Goal: Transaction & Acquisition: Purchase product/service

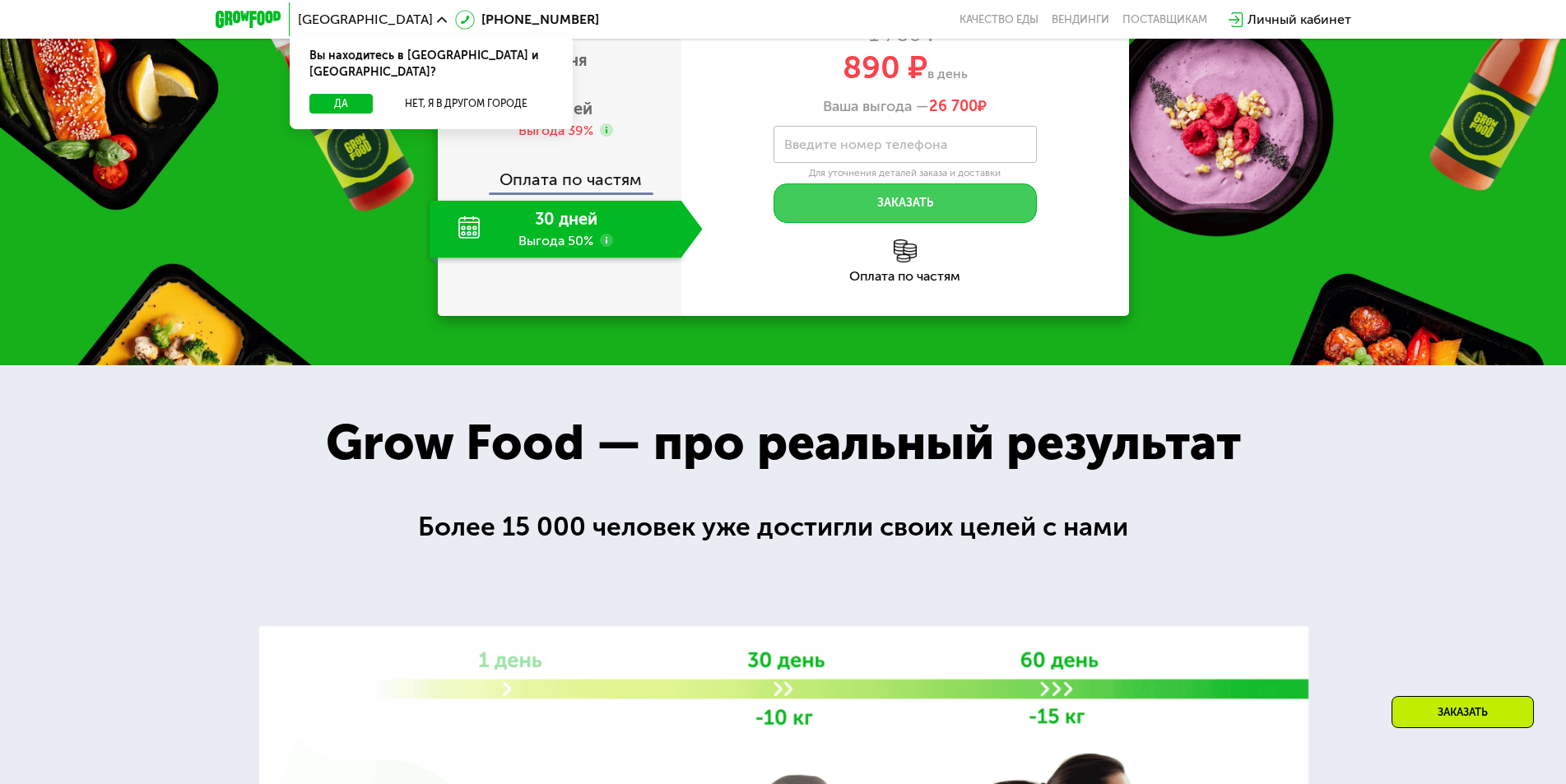
scroll to position [823, 0]
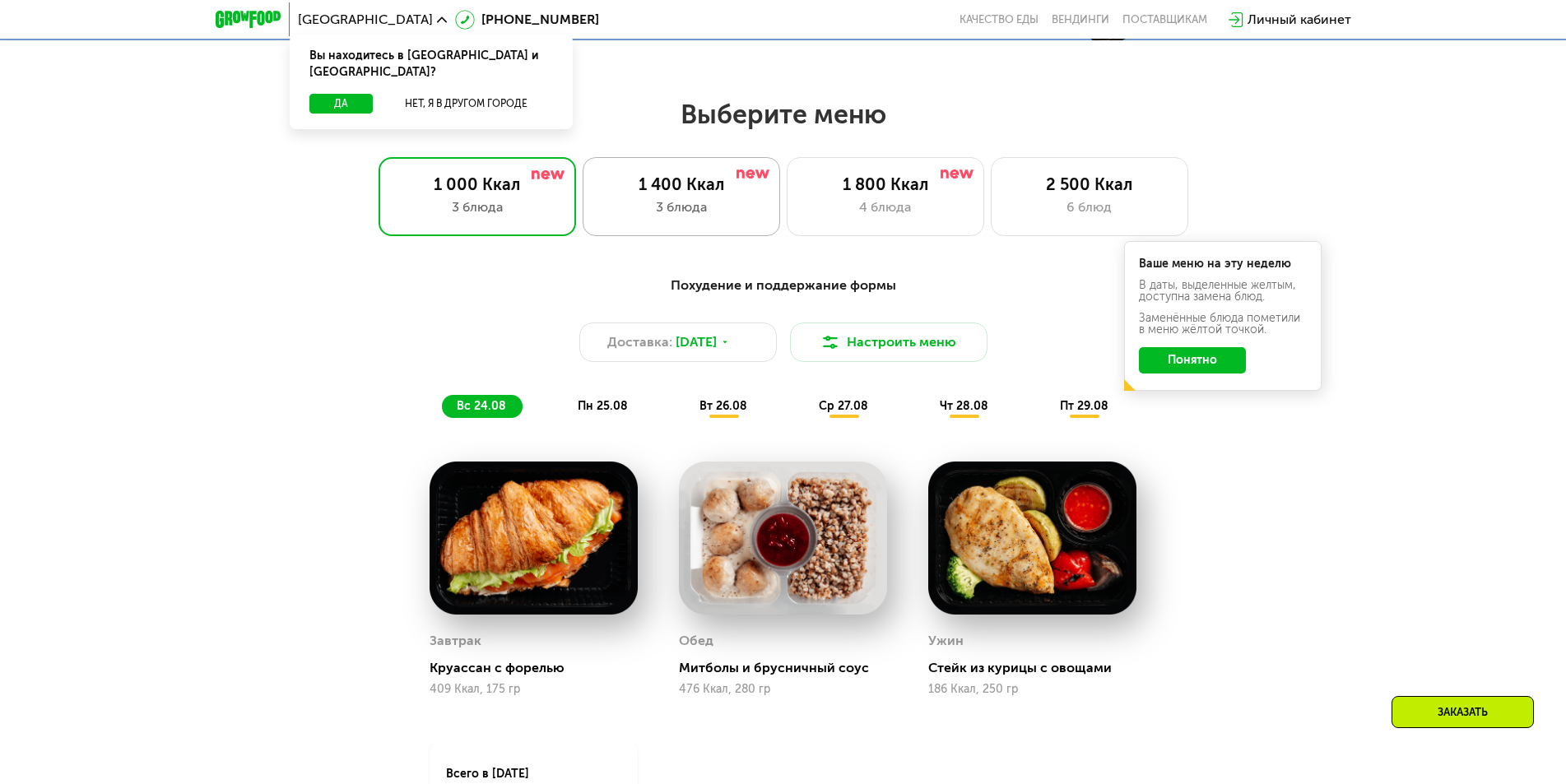
click at [678, 218] on div "3 блюда" at bounding box center [681, 208] width 163 height 20
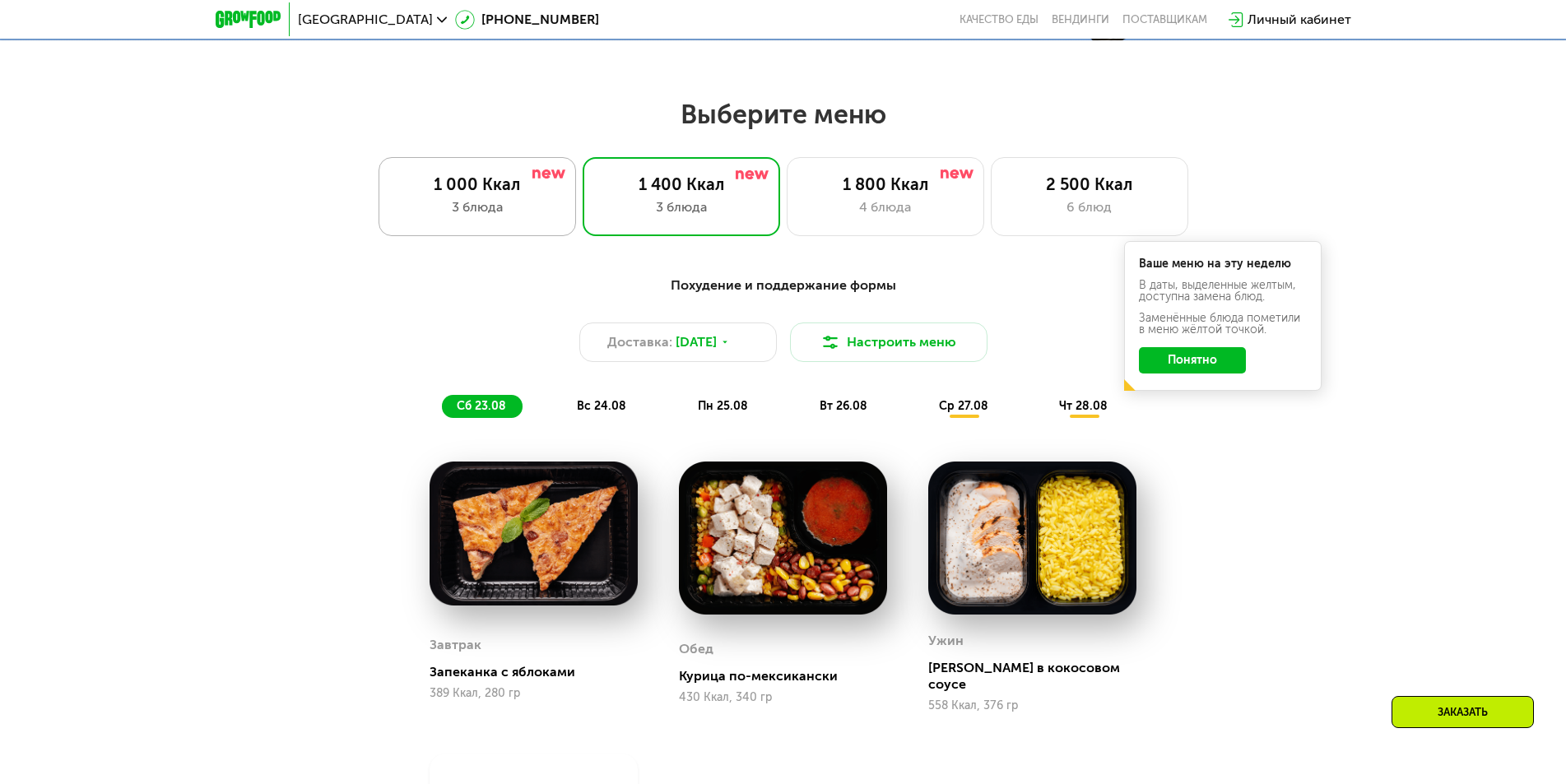
click at [527, 218] on div "3 блюда" at bounding box center [478, 208] width 163 height 20
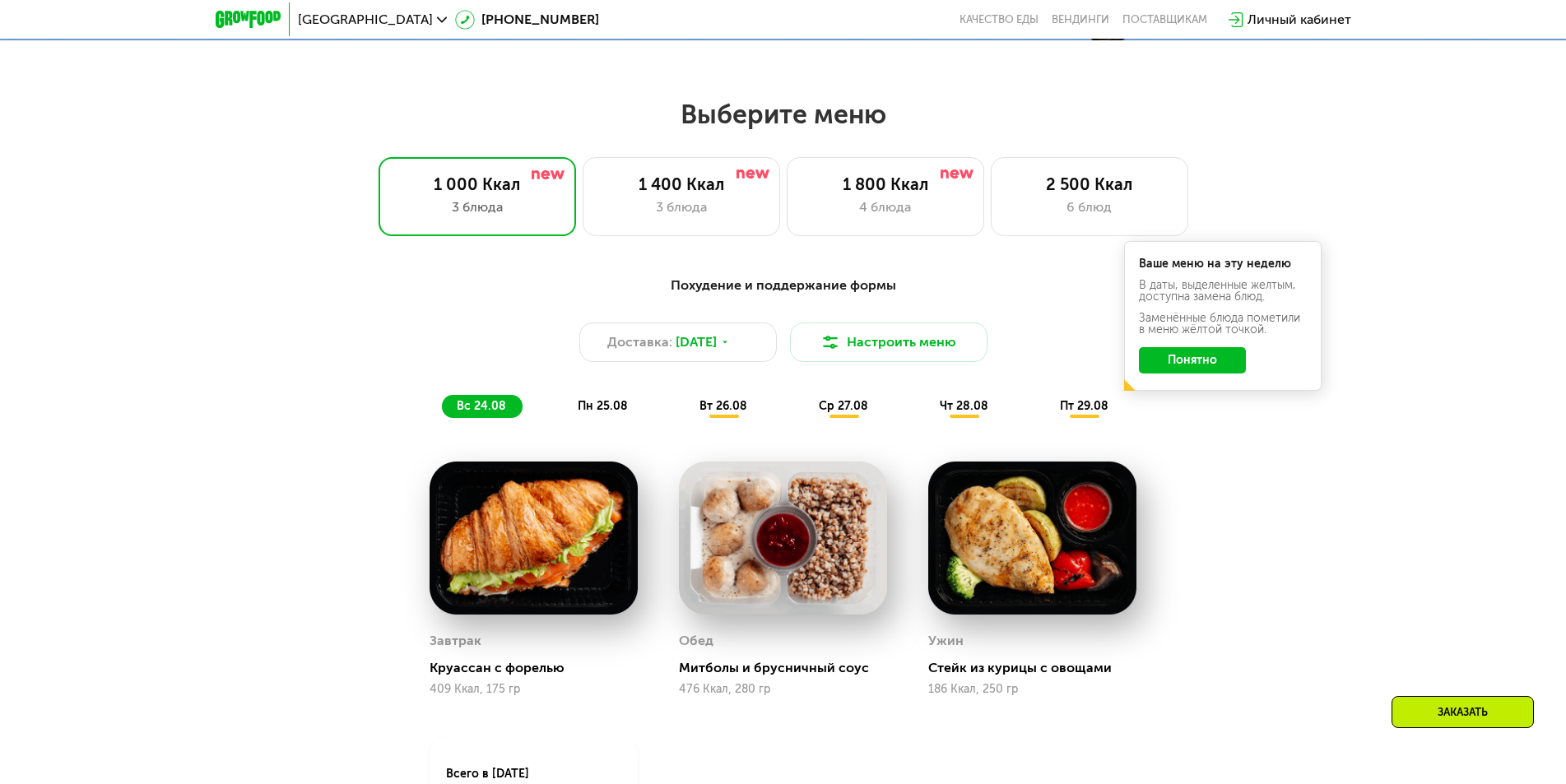
click at [612, 412] on span "пн 25.08" at bounding box center [602, 405] width 50 height 14
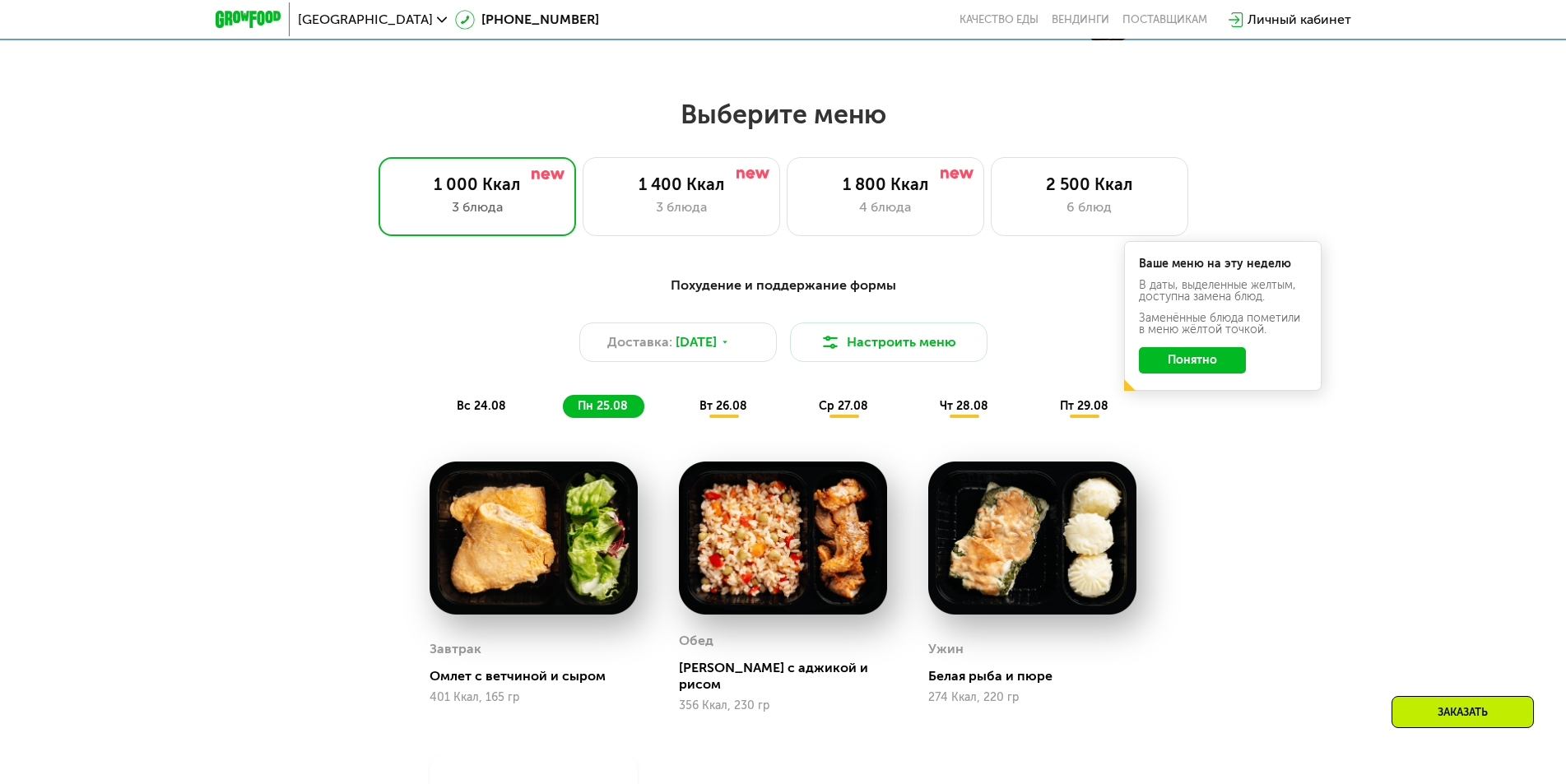
click at [704, 409] on span "вт 26.08" at bounding box center [723, 405] width 47 height 14
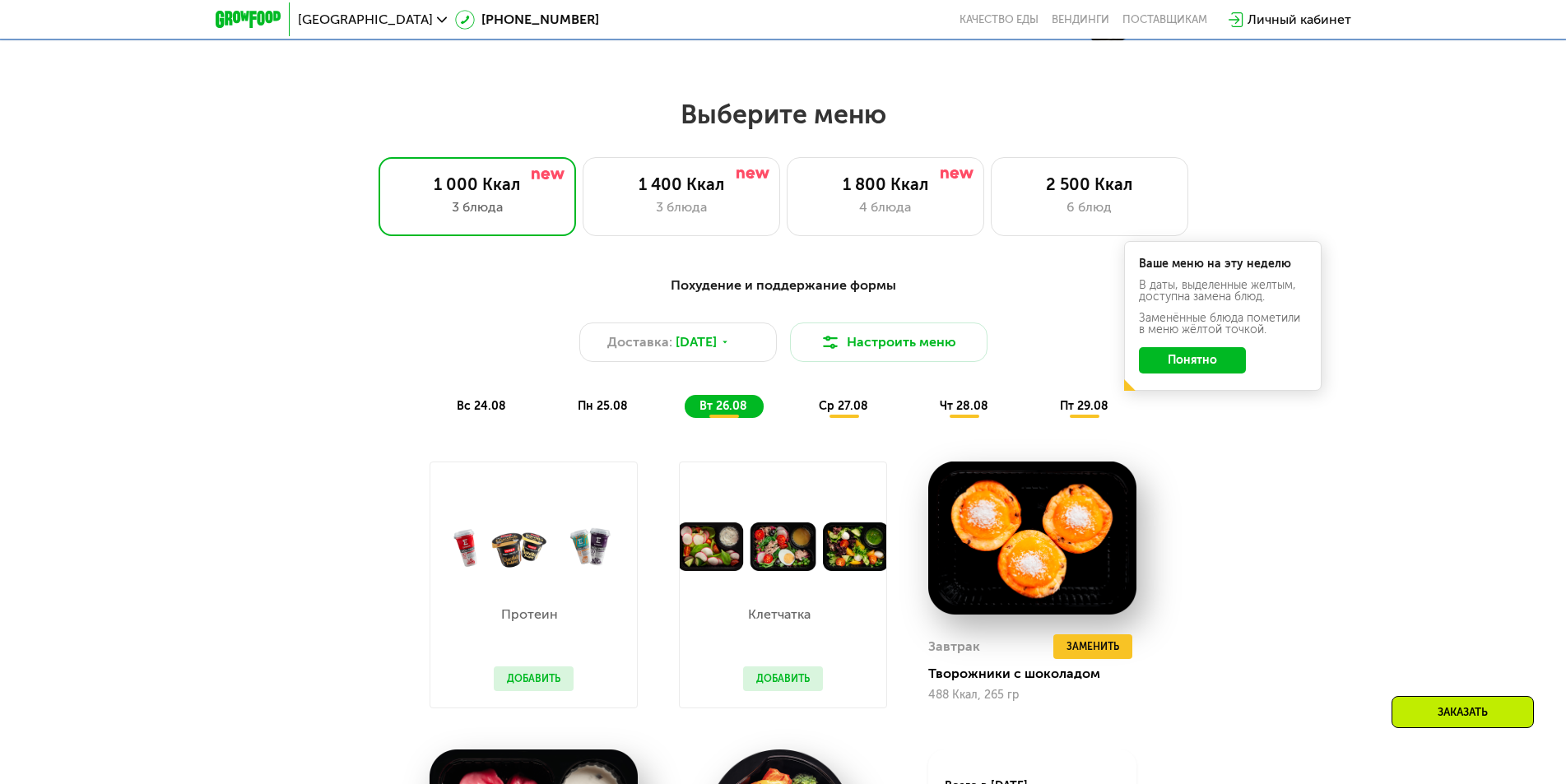
click at [780, 408] on div "вс 24.08 пн 25.08 вт 26.08 ср 27.08 чт 28.08 пт 29.08" at bounding box center [783, 407] width 683 height 23
click at [800, 407] on div "вс 24.08 пн 25.08 вт 26.08 ср 27.08 чт 28.08 пт 29.08" at bounding box center [783, 407] width 683 height 23
click at [925, 400] on div "ср 27.08" at bounding box center [965, 407] width 80 height 23
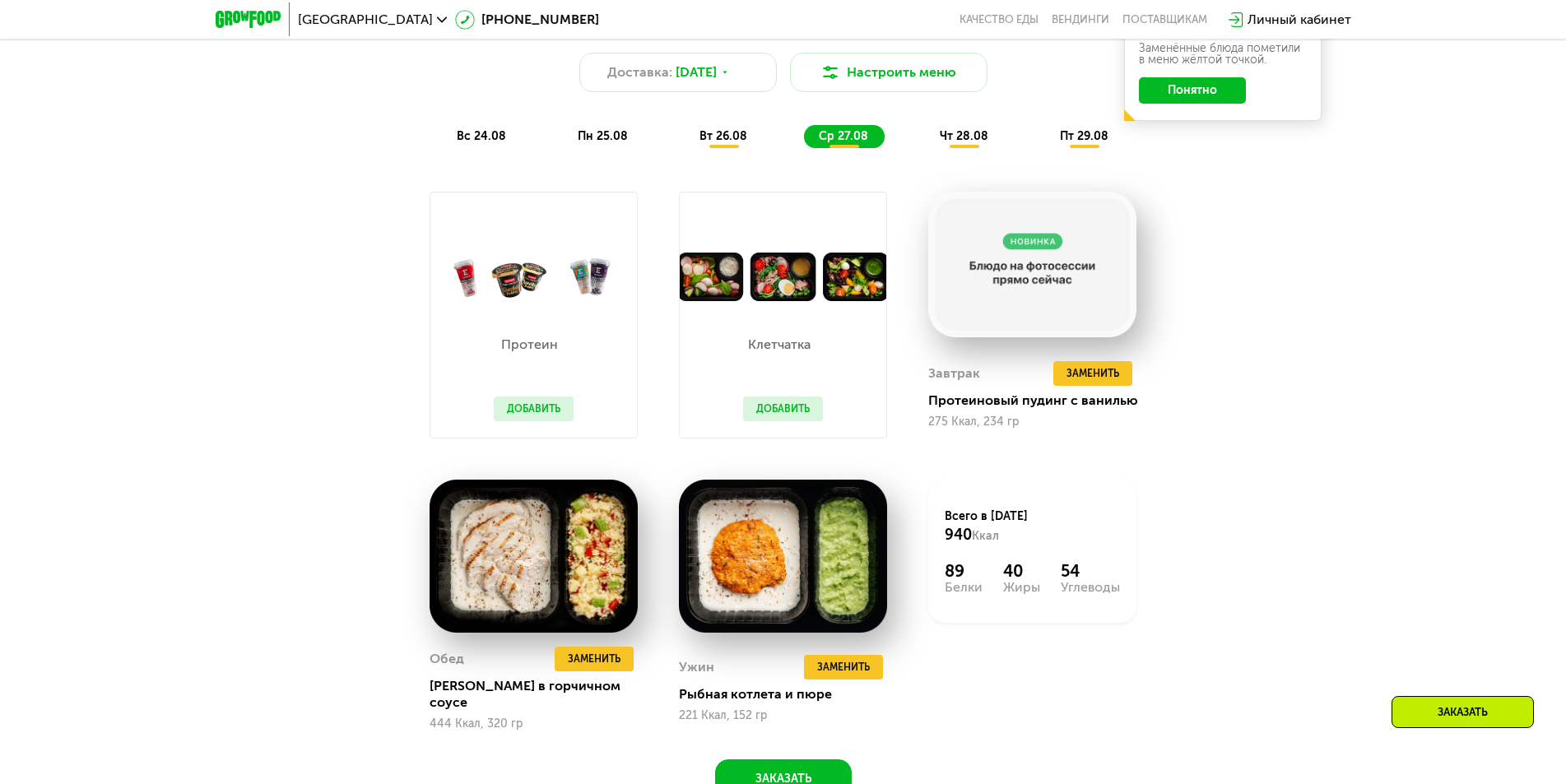
scroll to position [1234, 0]
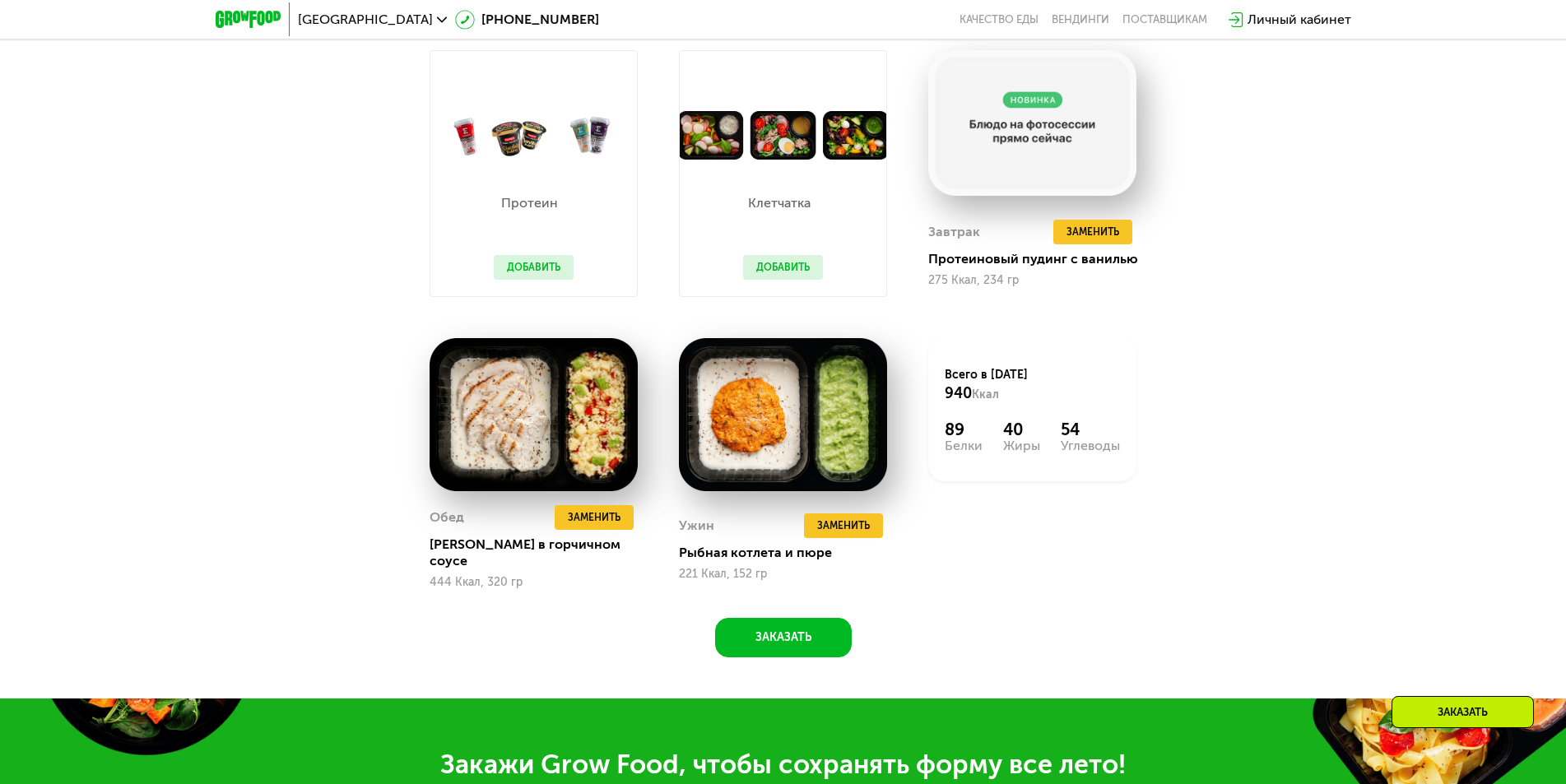
click at [1322, 432] on div "Похудение и поддержание формы Доставка: [DATE] Настроить меню вс 24.08 пн 25.08…" at bounding box center [783, 270] width 1566 height 858
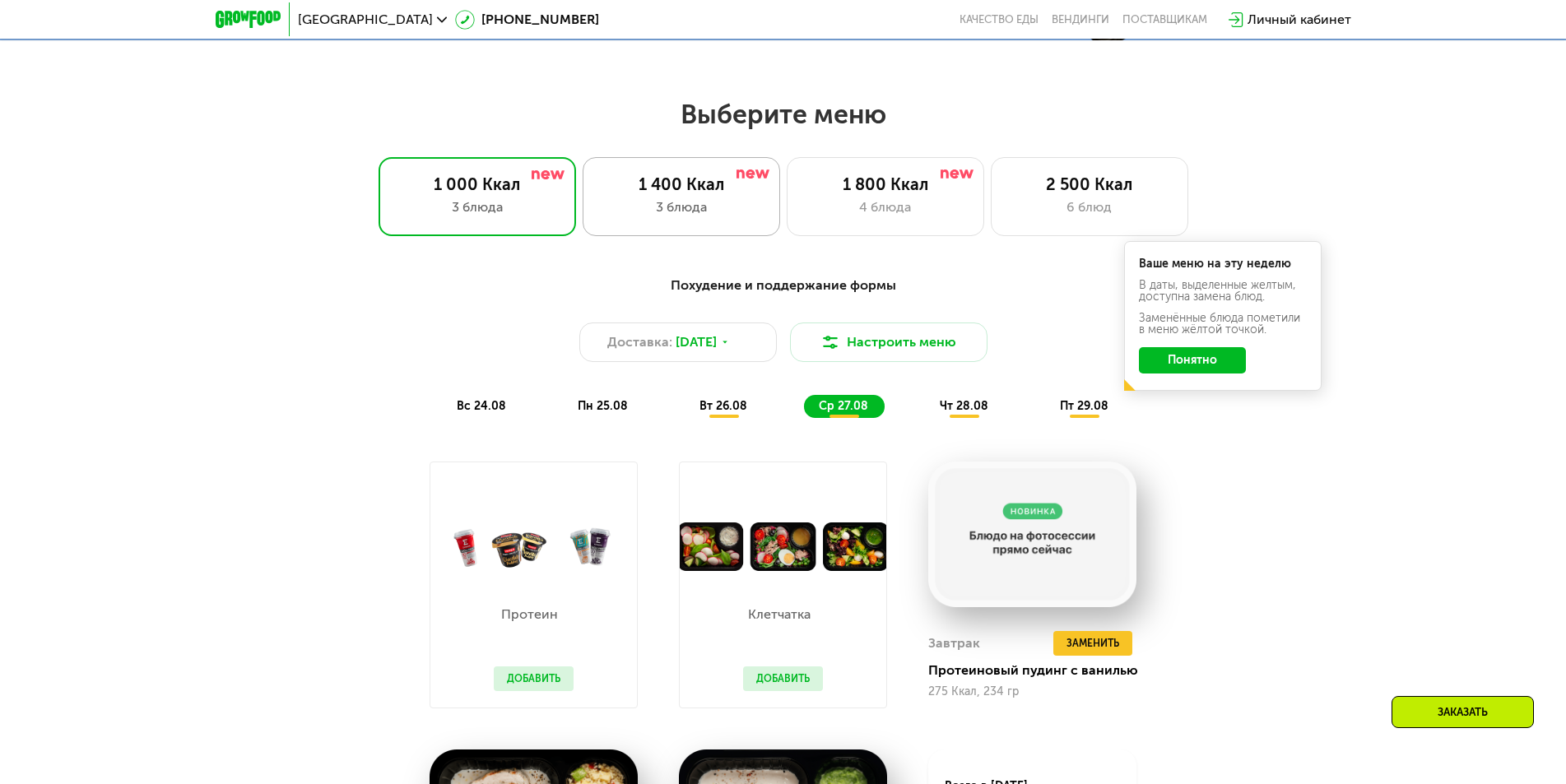
click at [632, 194] on div "1 400 Ккал" at bounding box center [681, 184] width 163 height 20
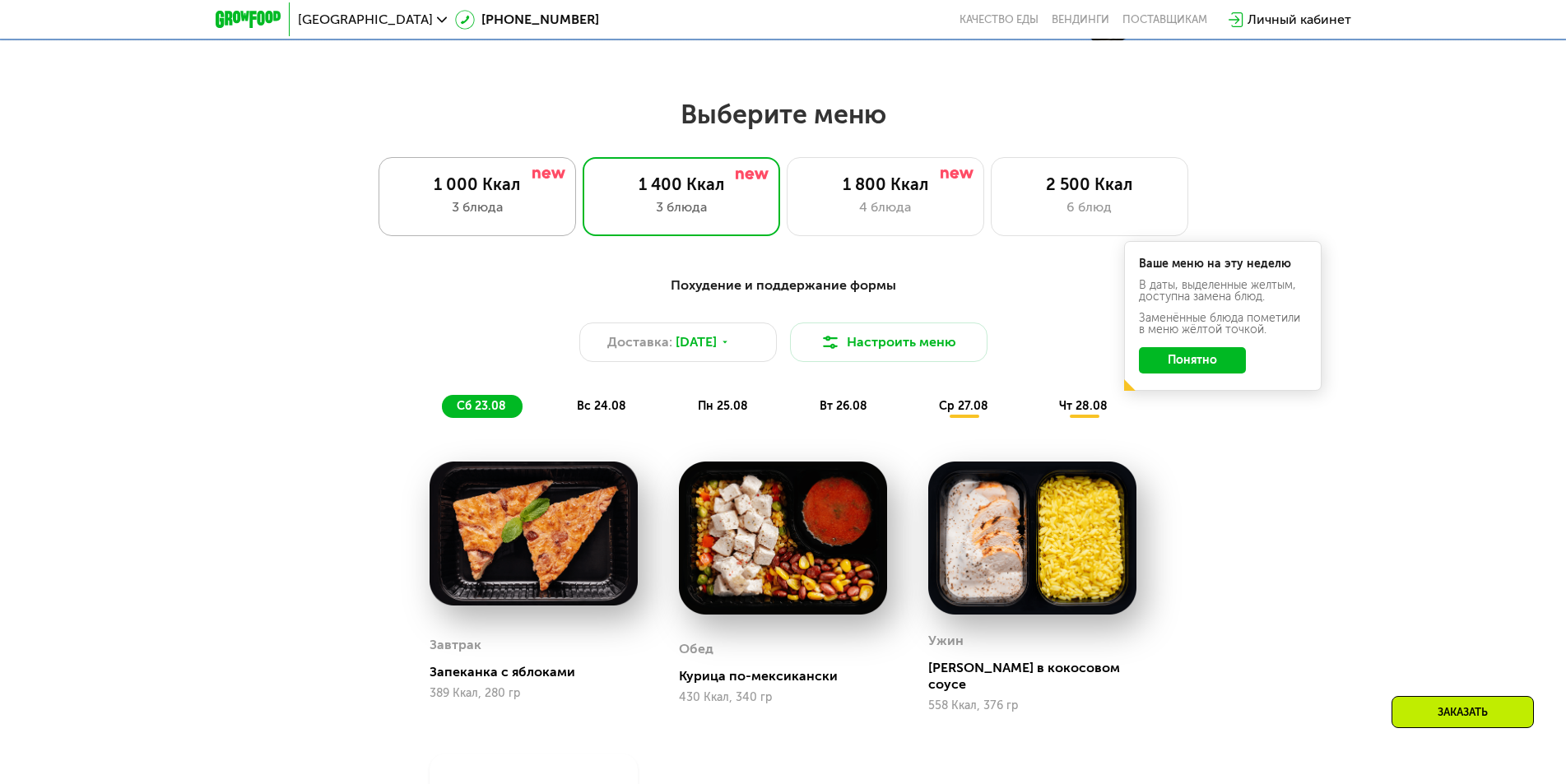
click at [502, 218] on div "3 блюда" at bounding box center [478, 208] width 163 height 20
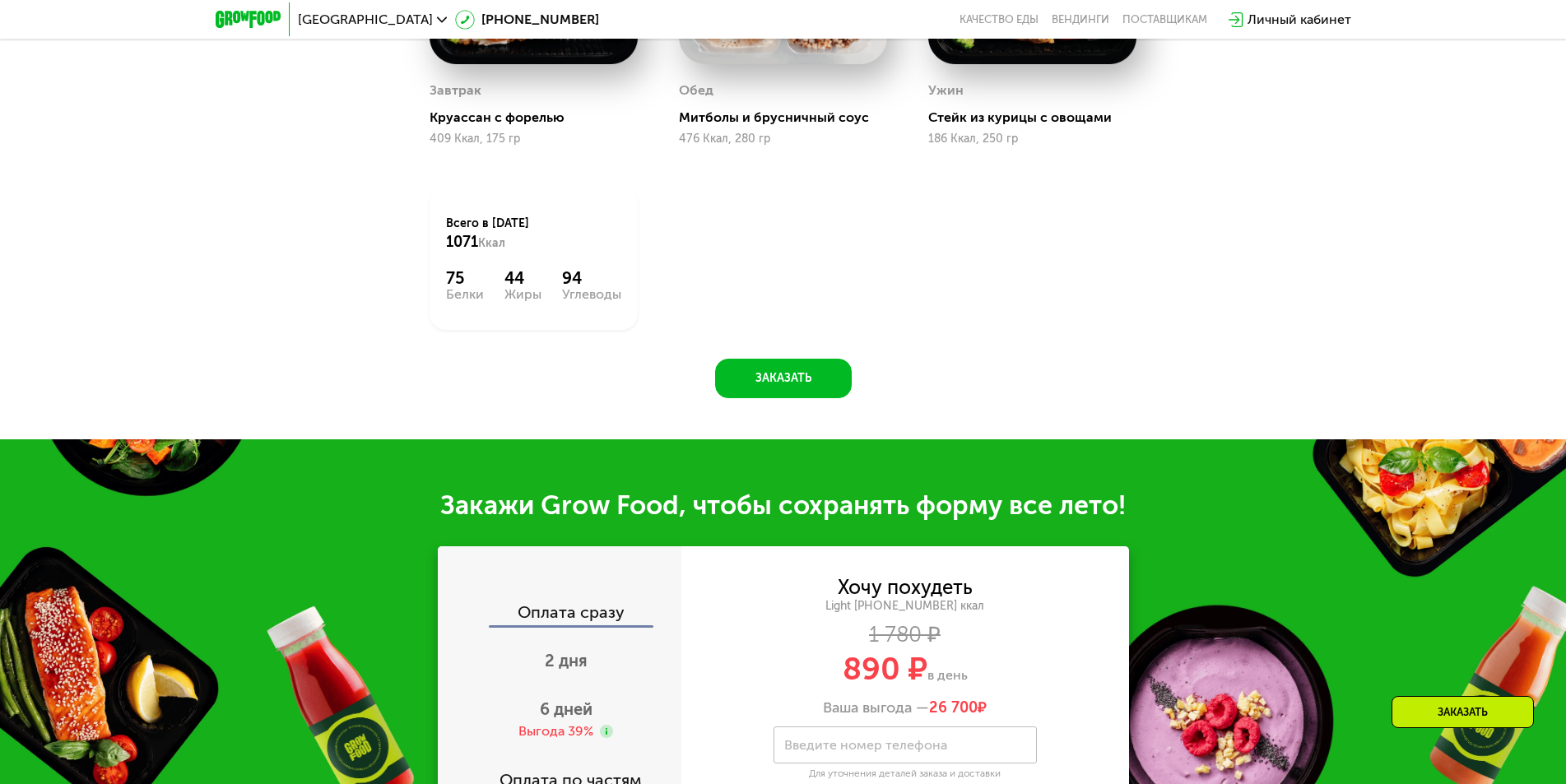
scroll to position [1481, 0]
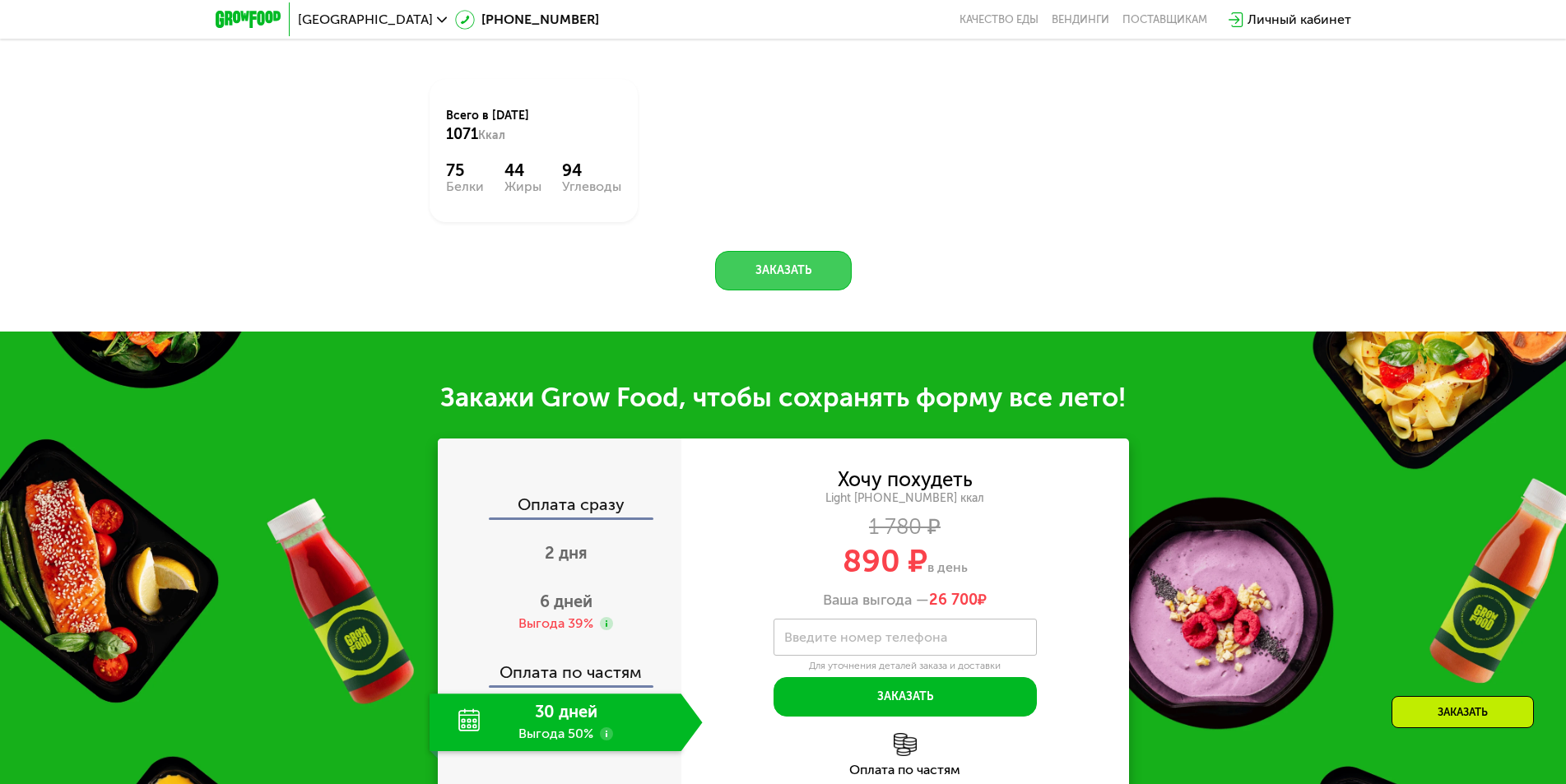
click at [744, 267] on button "Заказать" at bounding box center [783, 271] width 136 height 40
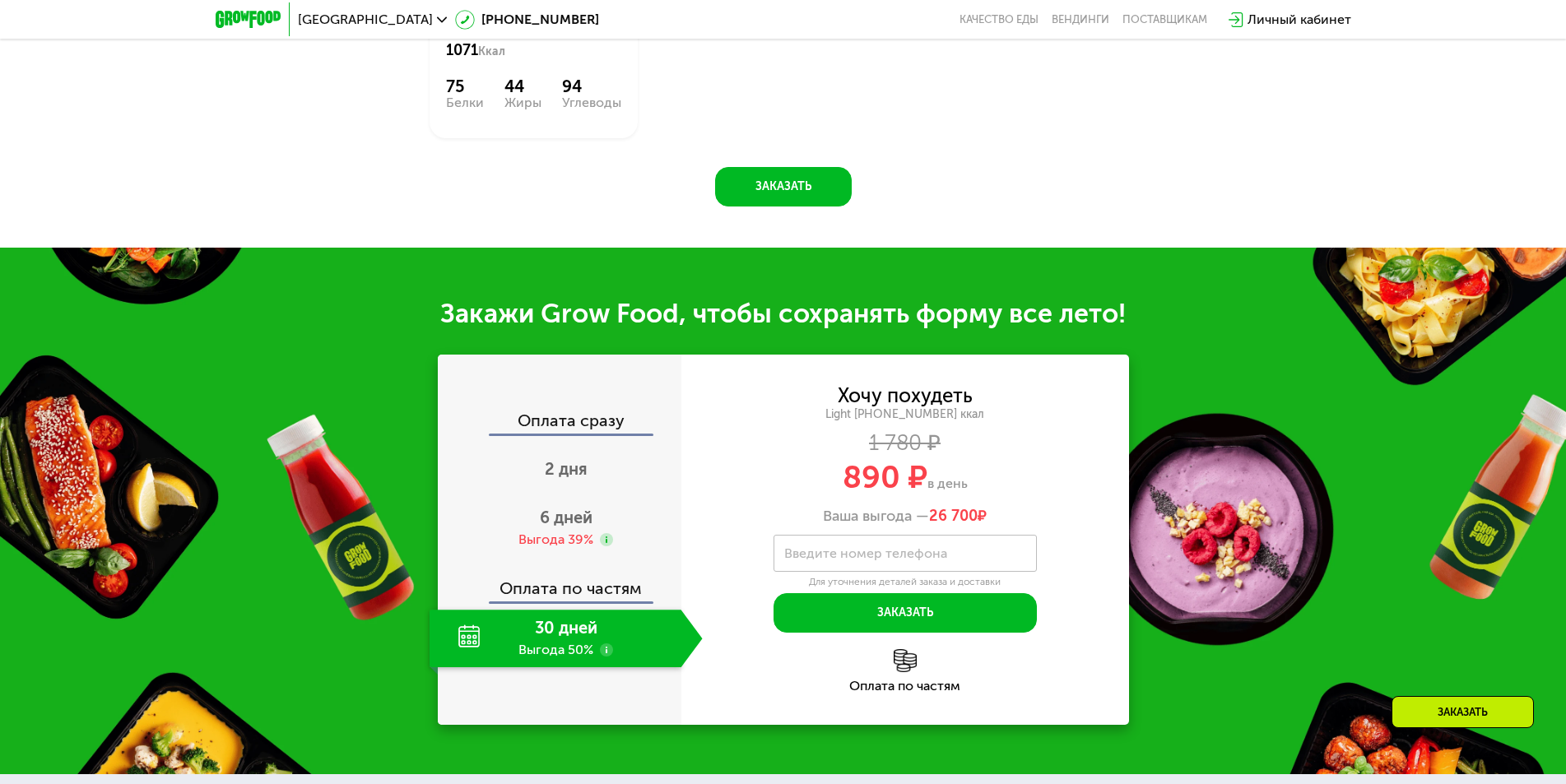
scroll to position [1819, 0]
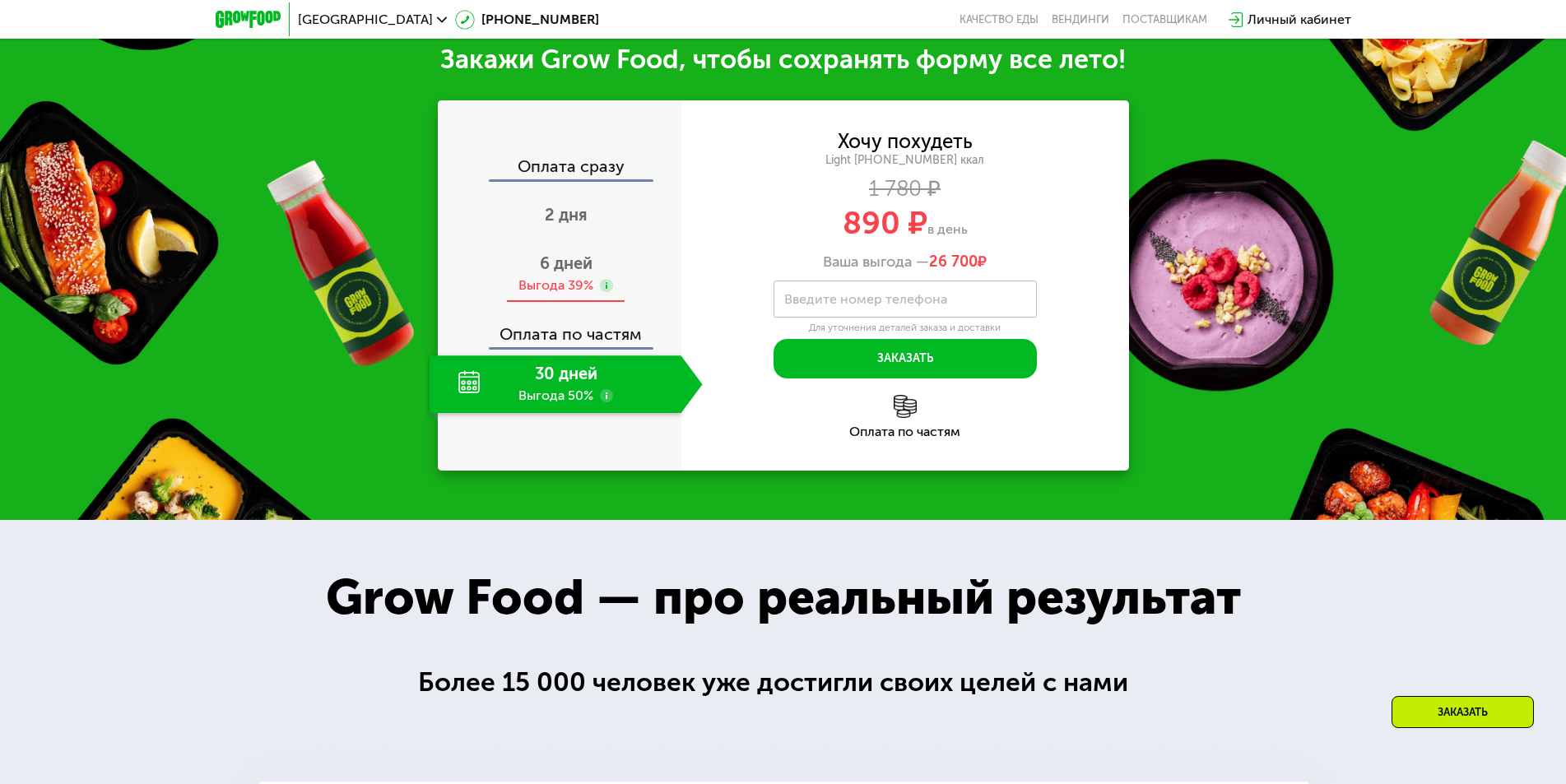
click at [563, 287] on div "Выгода 39%" at bounding box center [556, 286] width 75 height 18
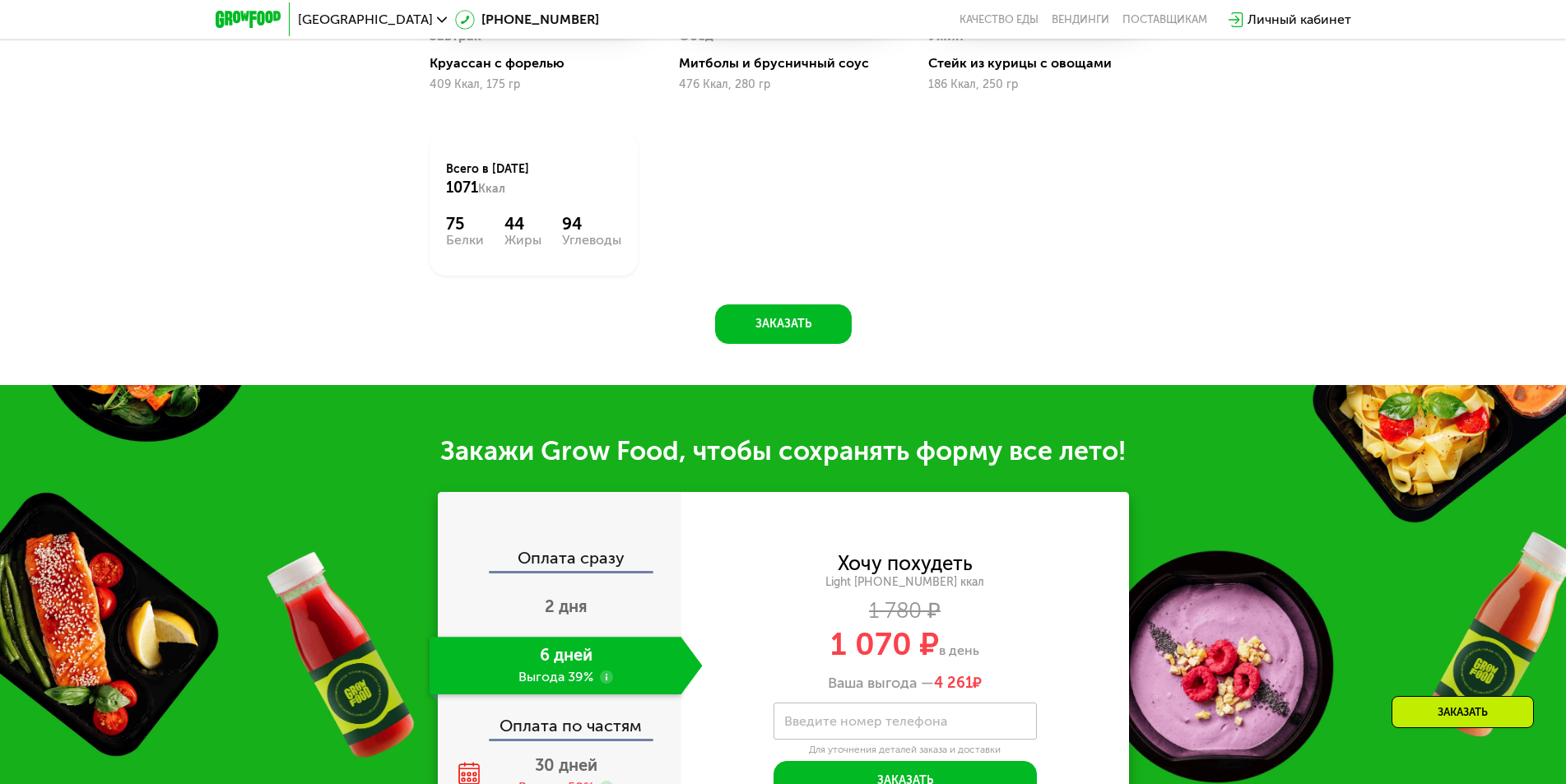
scroll to position [1490, 0]
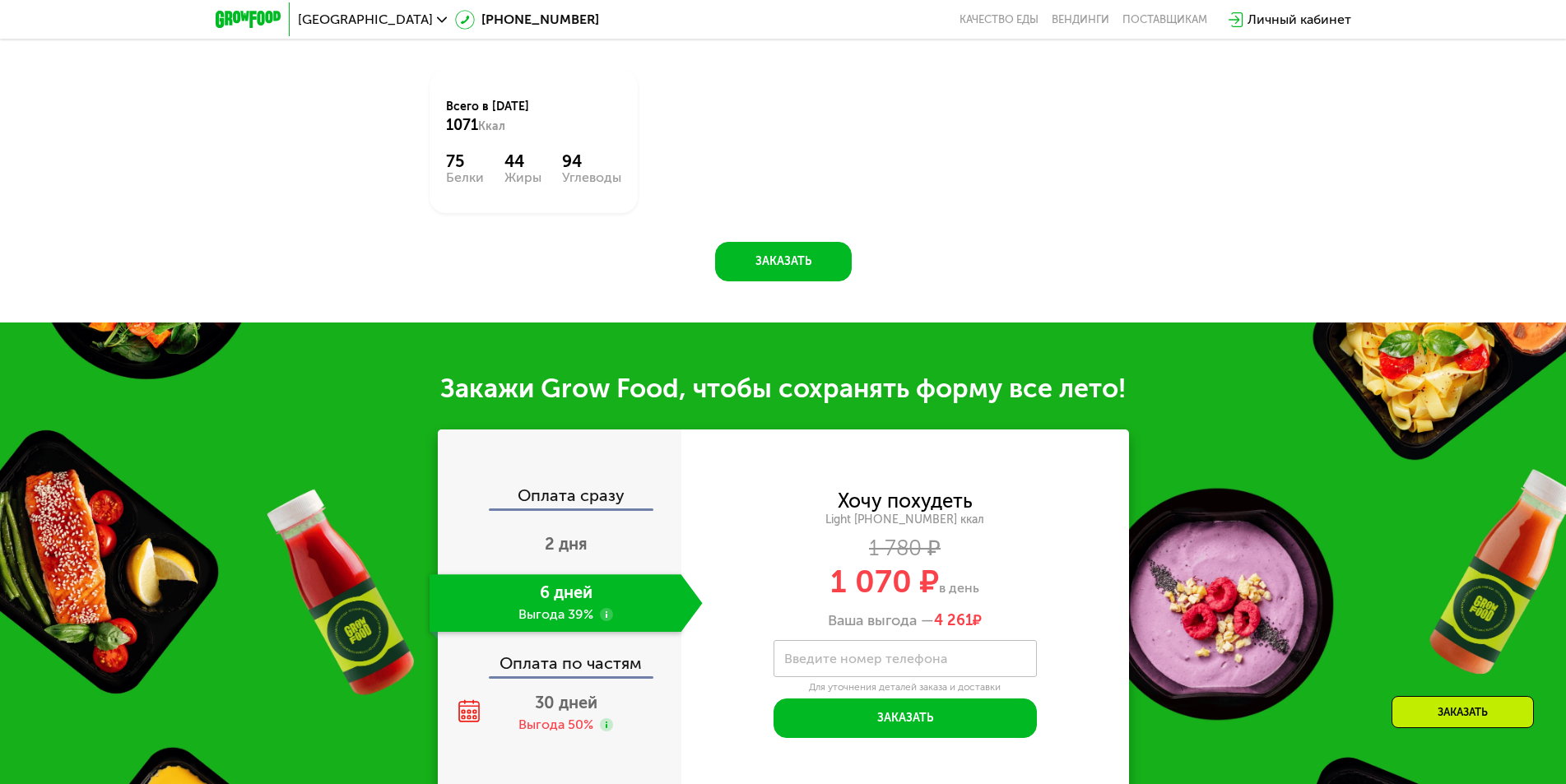
click at [868, 663] on label "Введите номер телефона" at bounding box center [866, 659] width 163 height 9
click at [868, 669] on input "Введите номер телефона" at bounding box center [905, 659] width 263 height 37
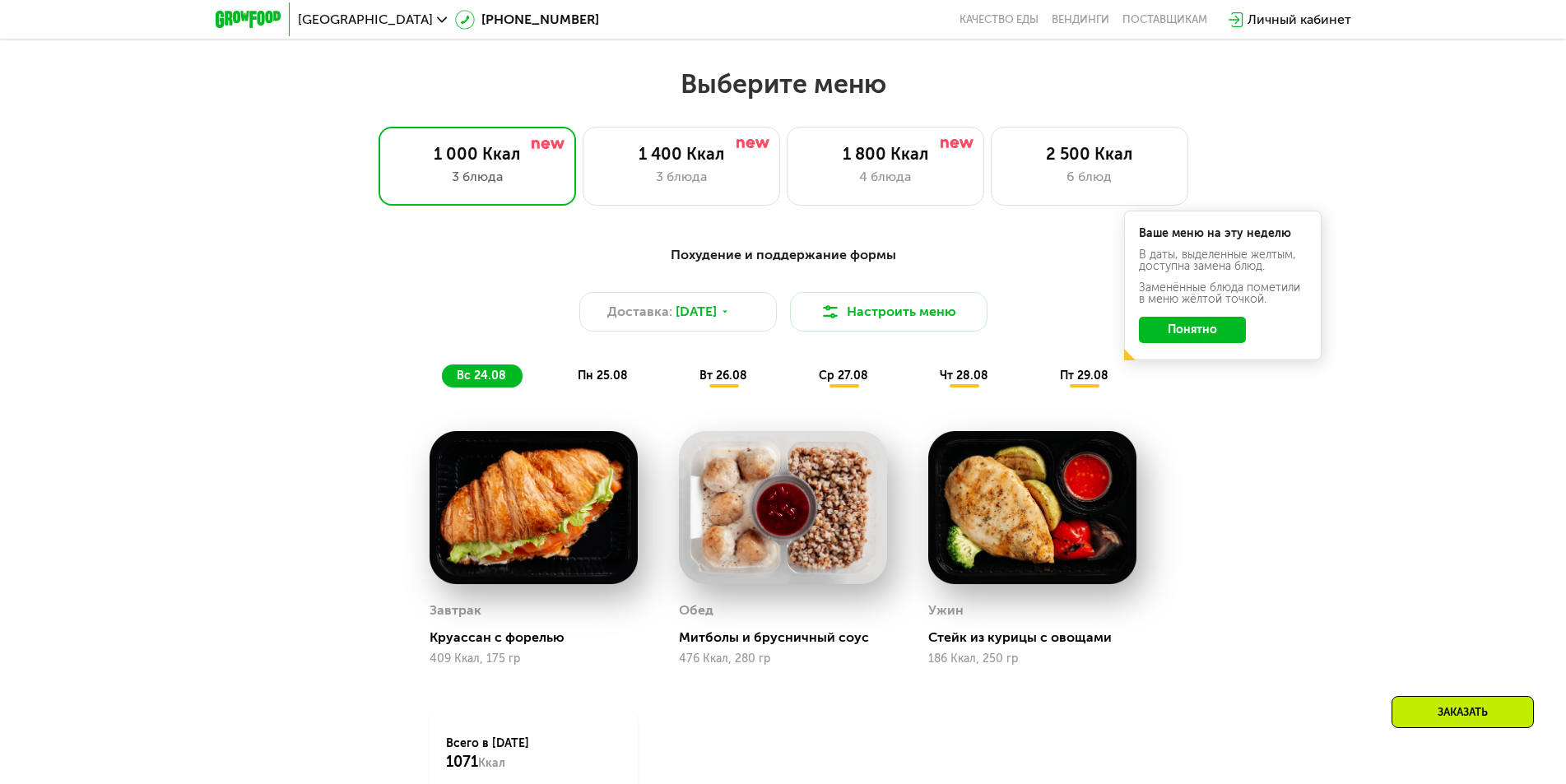
scroll to position [749, 0]
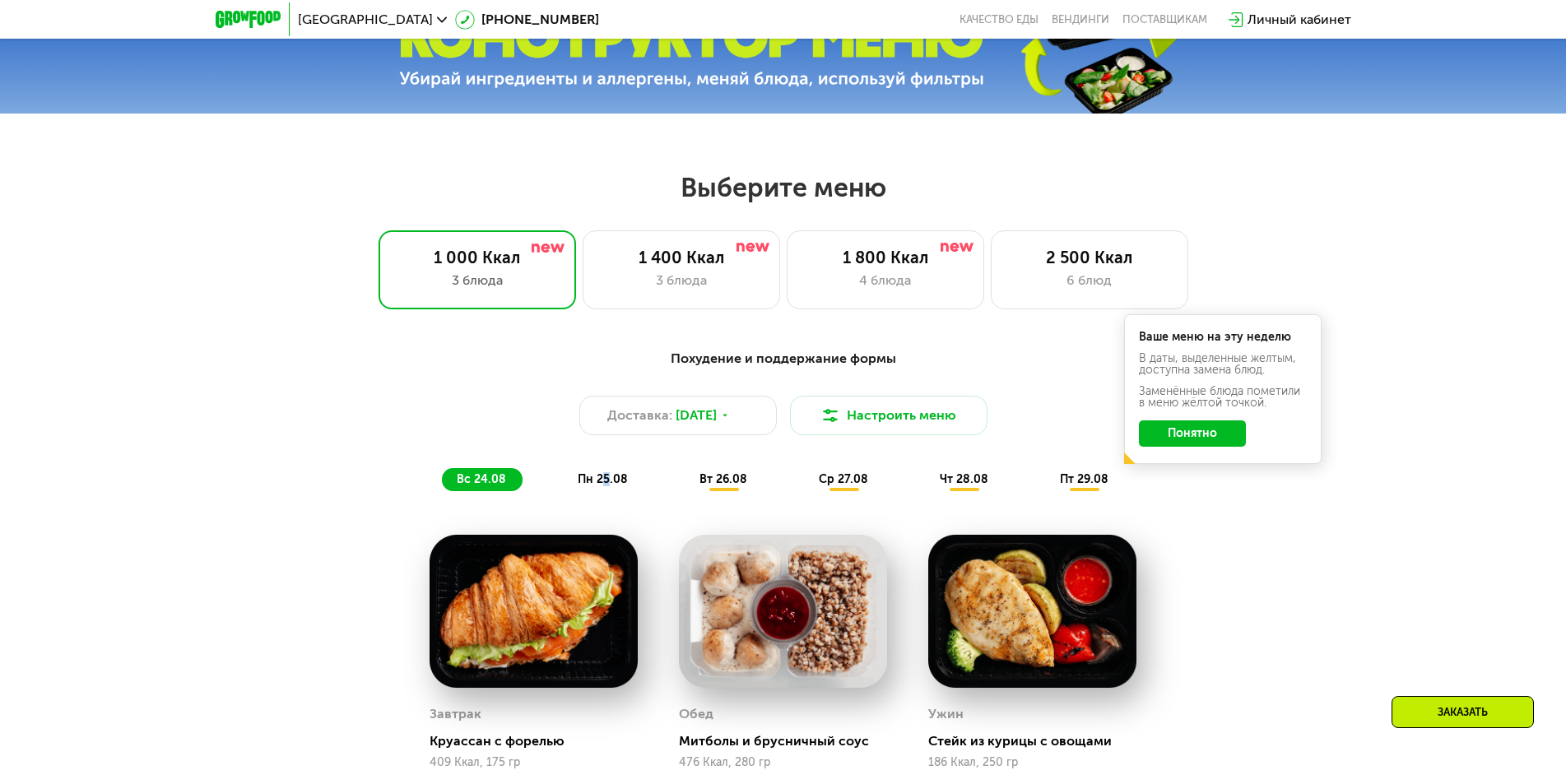
click at [606, 486] on span "пн 25.08" at bounding box center [602, 479] width 50 height 14
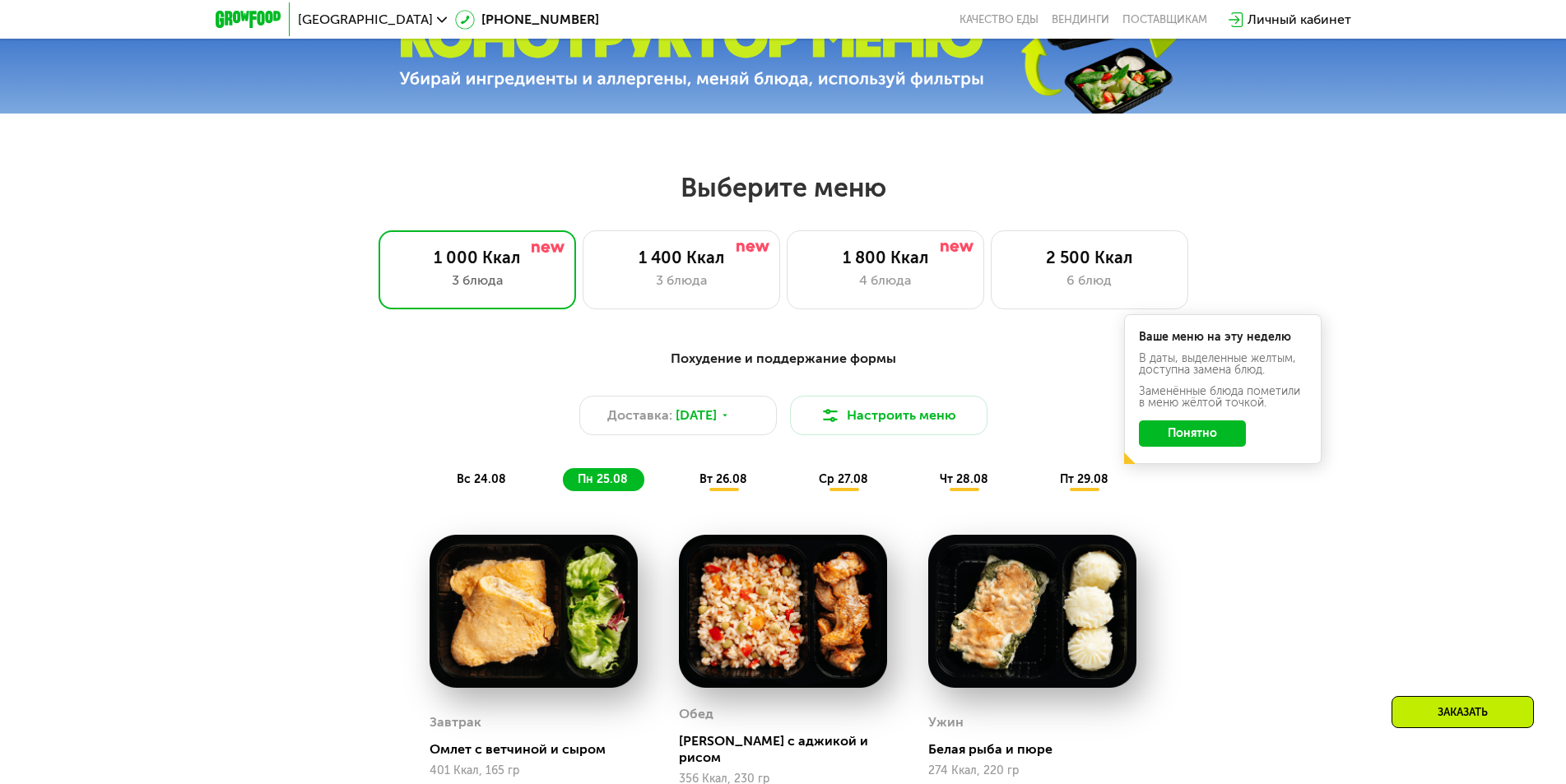
click at [804, 487] on div "вт 26.08" at bounding box center [844, 480] width 81 height 23
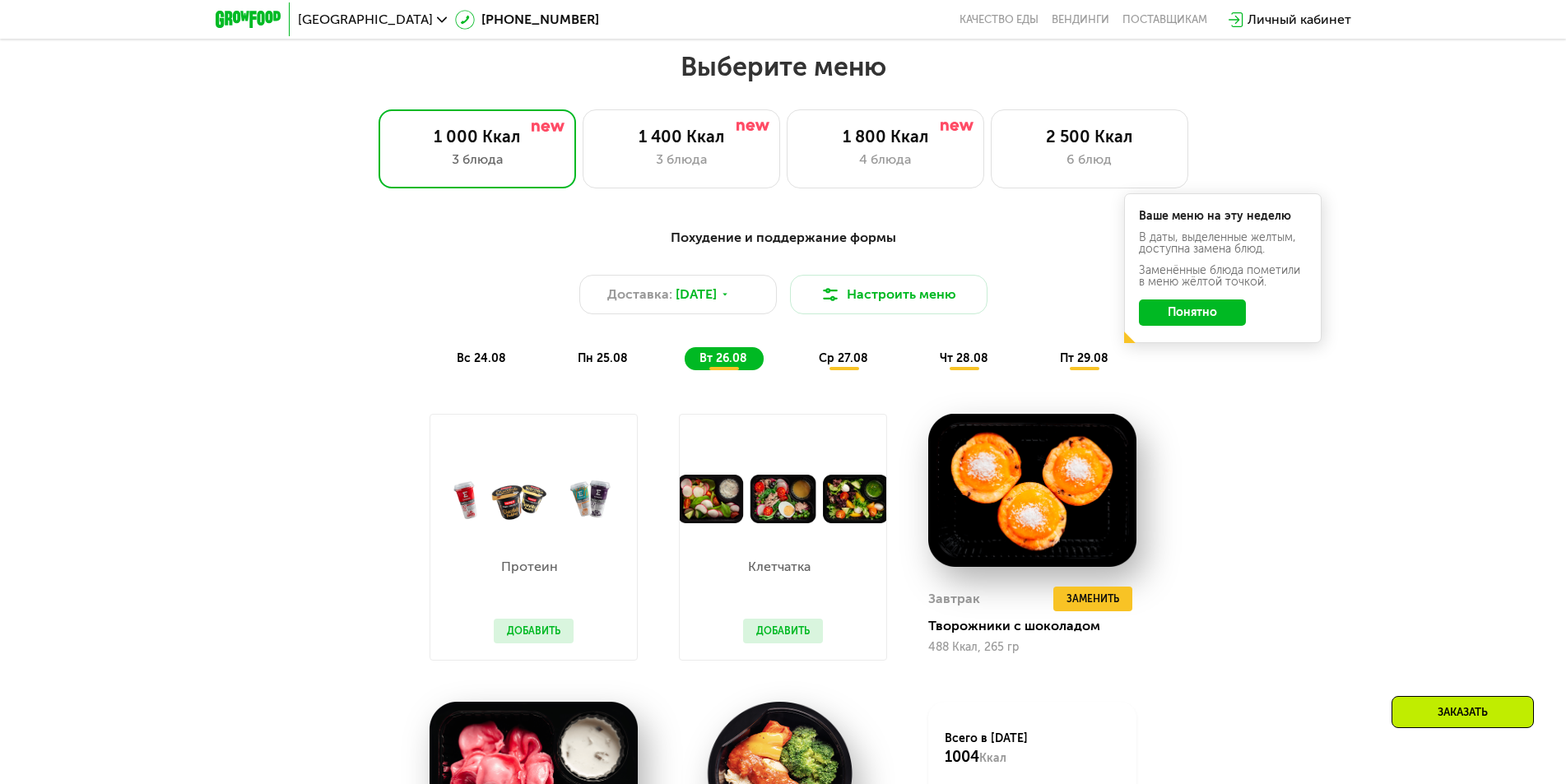
scroll to position [997, 0]
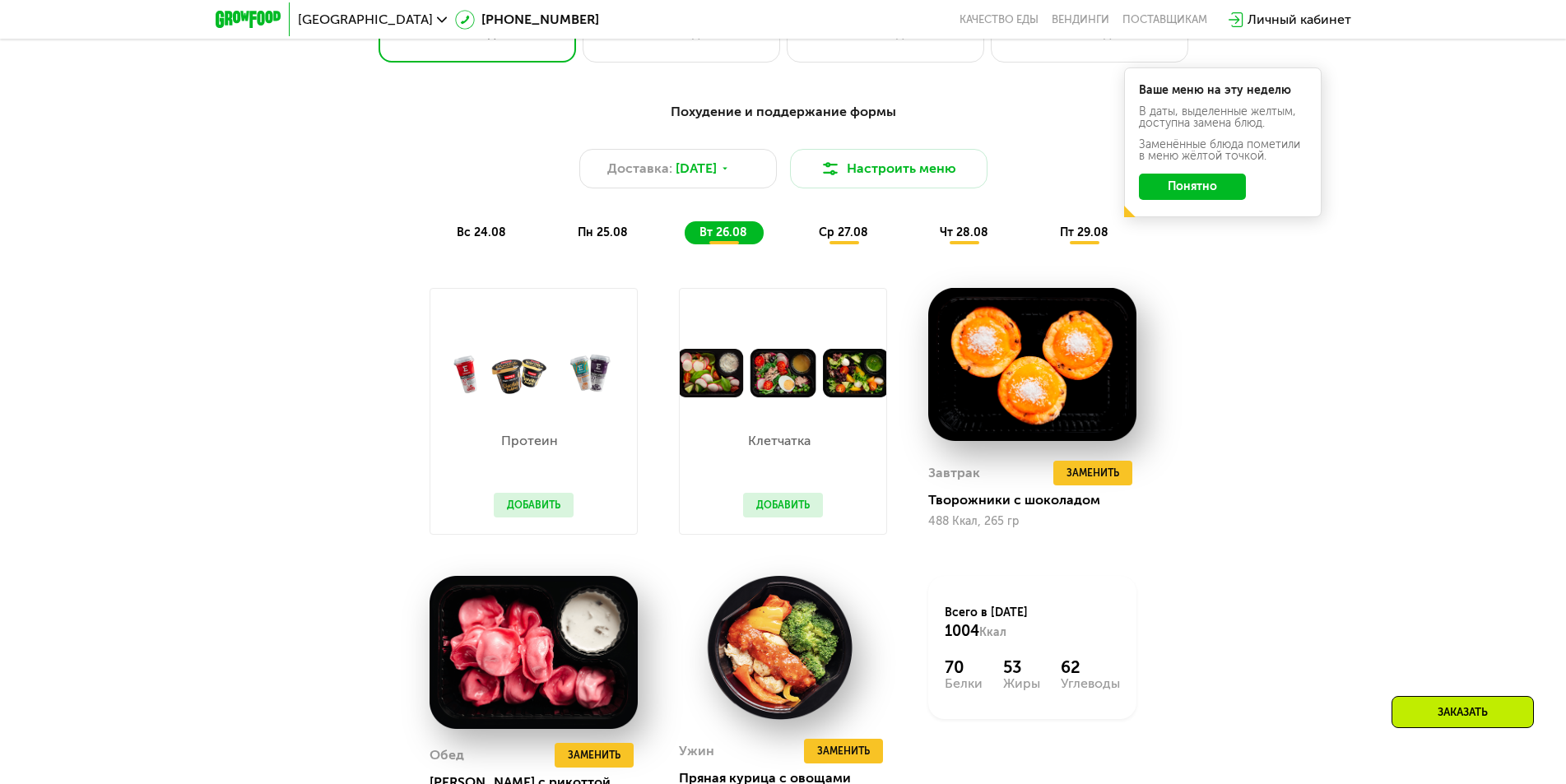
click at [850, 251] on div "Похудение и поддержание формы Доставка: [DATE] Настроить меню вс 24.08 пн 25.08…" at bounding box center [783, 173] width 994 height 162
click at [925, 244] on div "ср 27.08" at bounding box center [965, 233] width 80 height 23
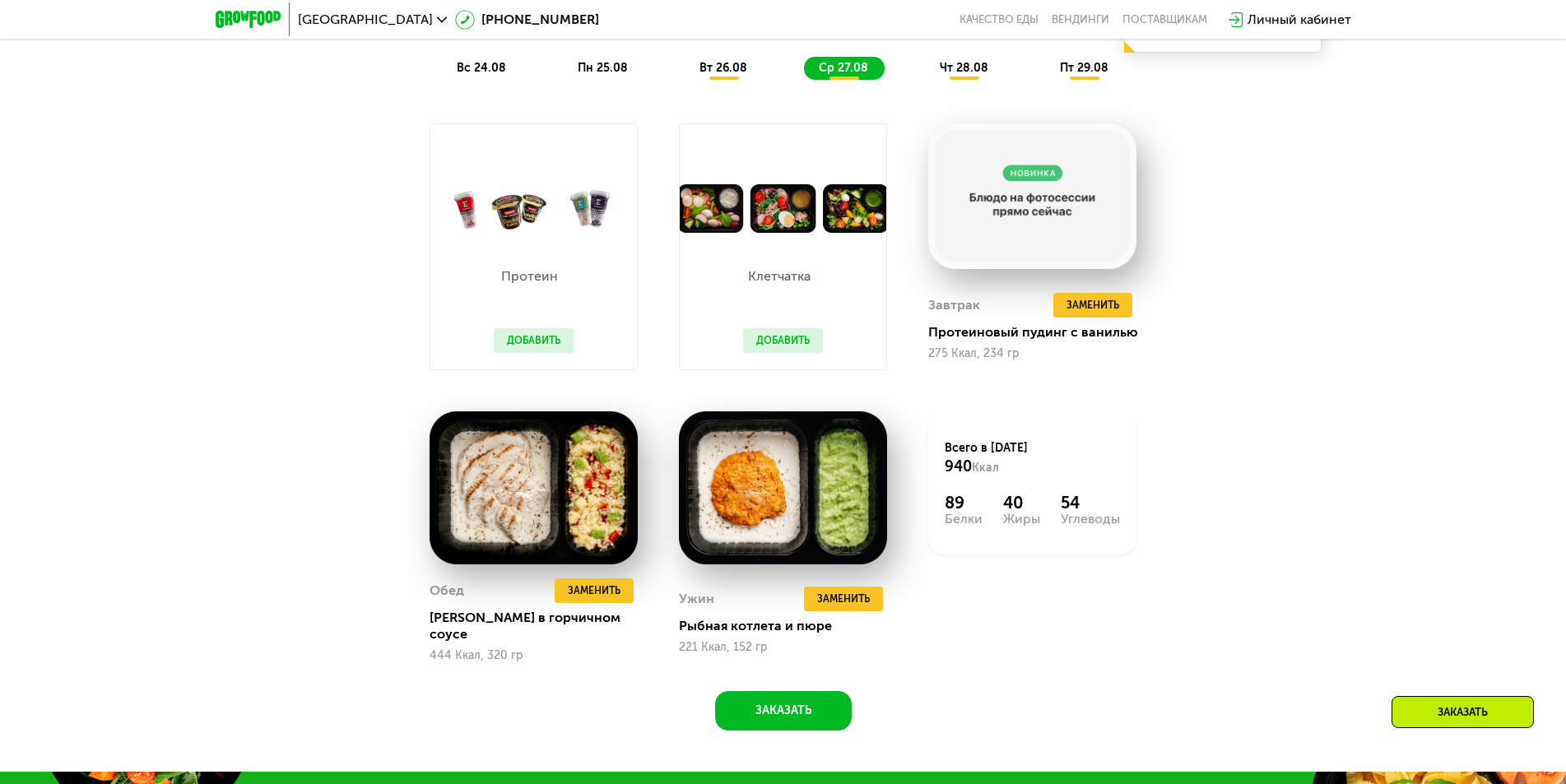
scroll to position [749, 0]
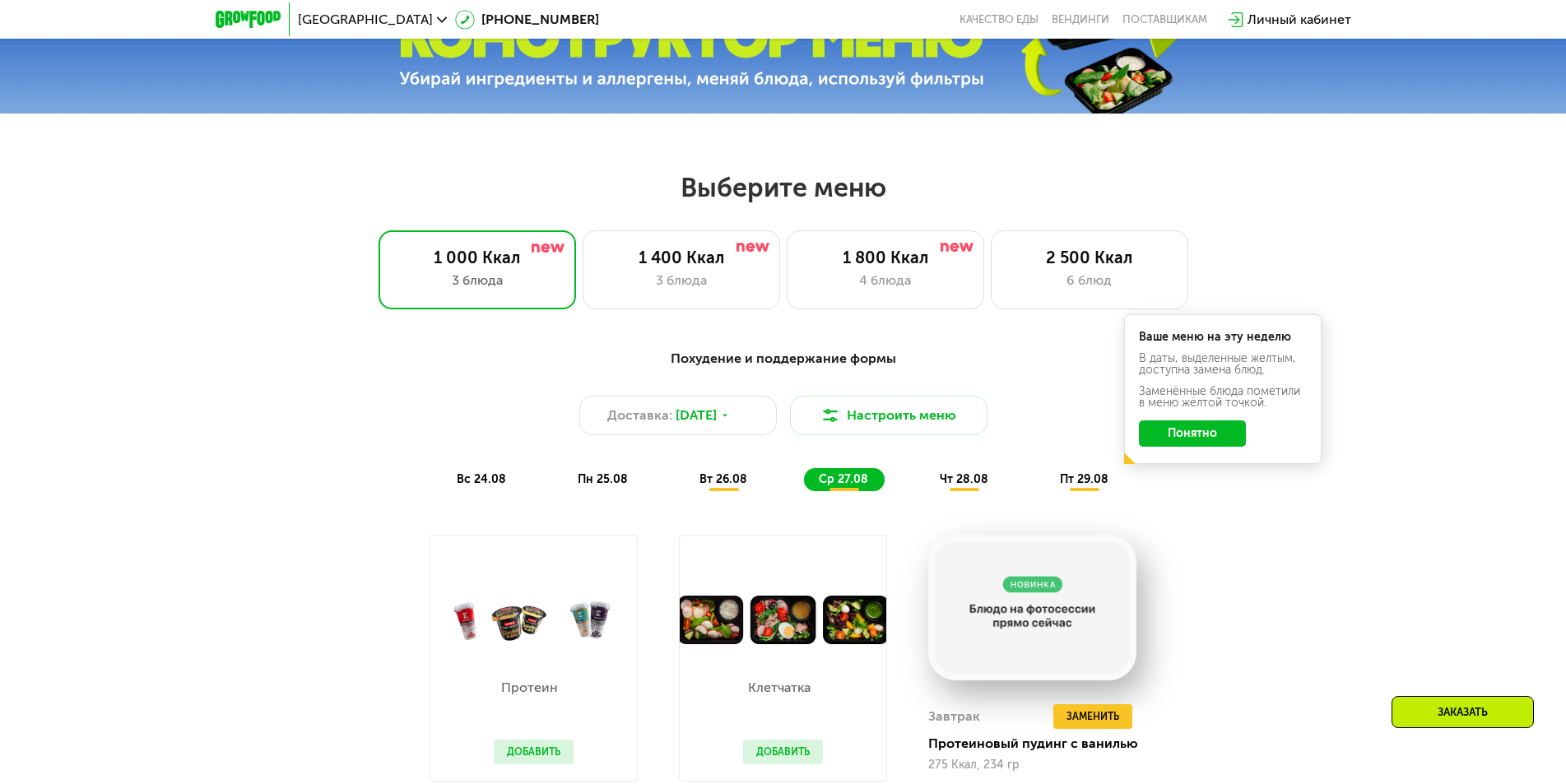
click at [946, 486] on span "чт 28.08" at bounding box center [964, 479] width 48 height 14
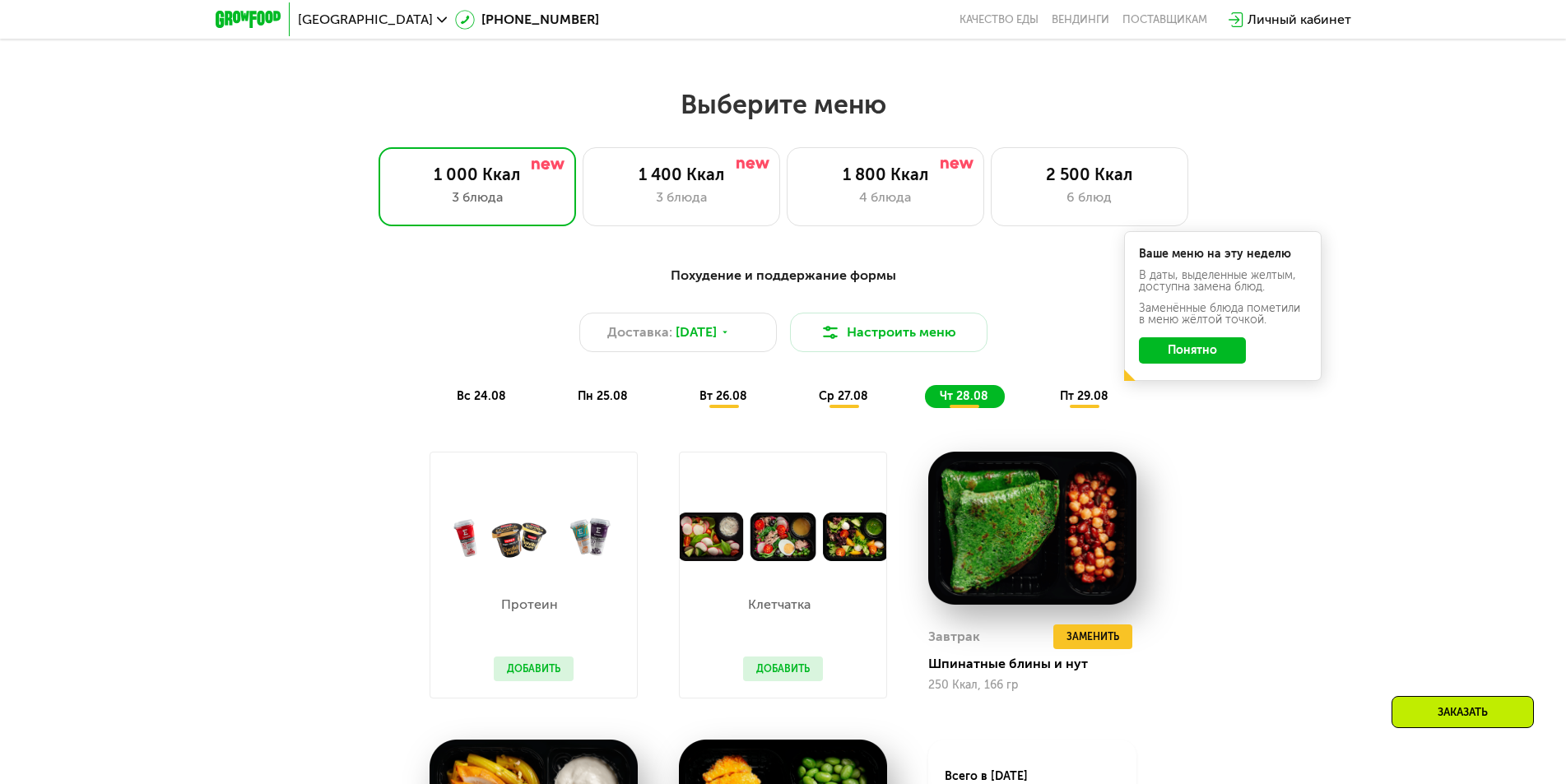
scroll to position [832, 0]
